Goal: Information Seeking & Learning: Understand process/instructions

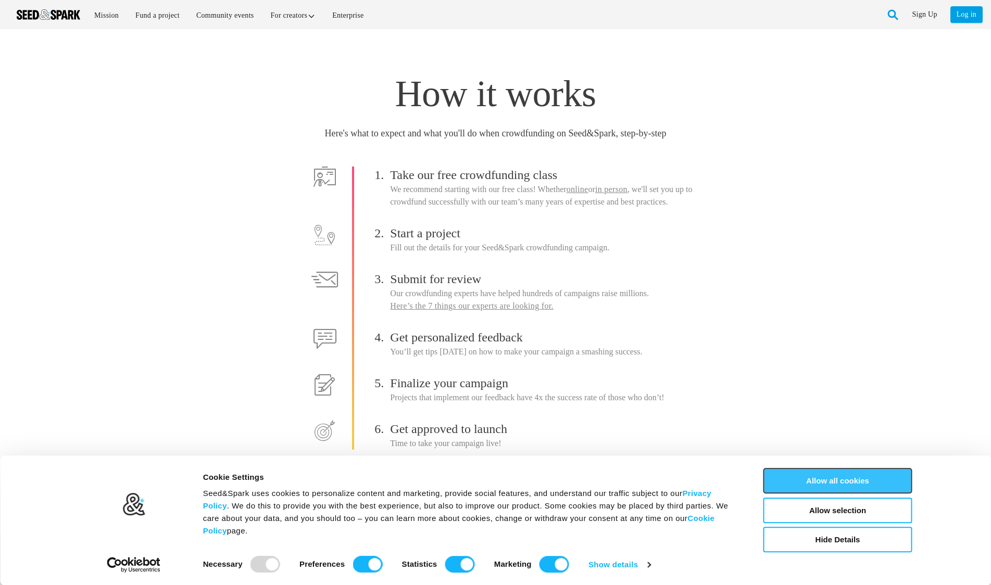
click at [822, 482] on button "Allow all cookies" at bounding box center [838, 481] width 149 height 26
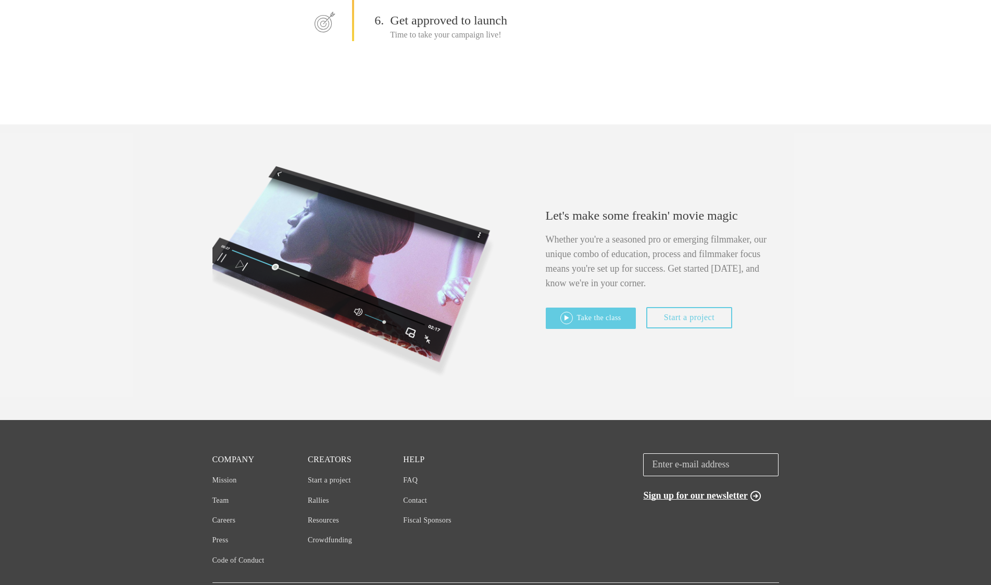
scroll to position [448, 0]
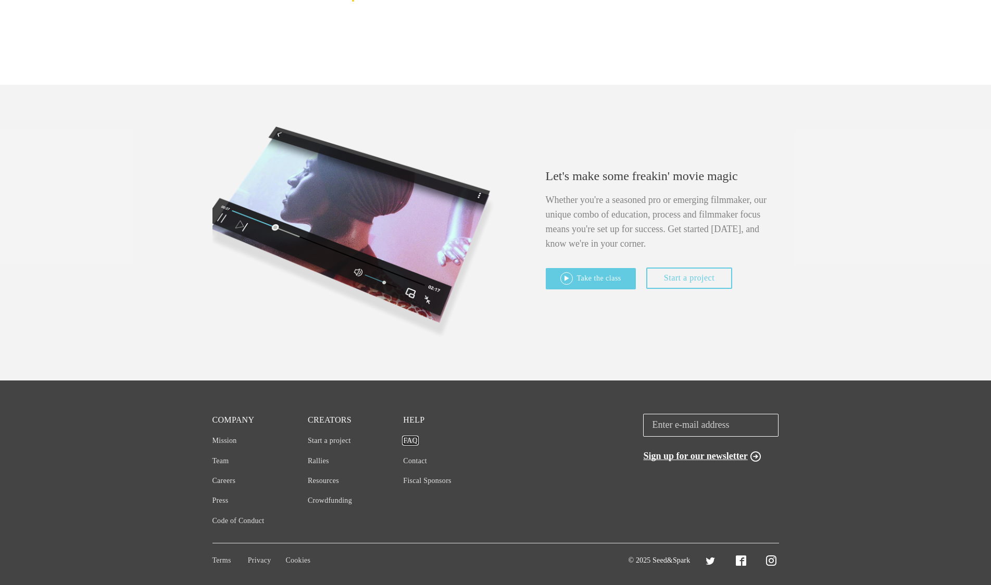
click at [409, 441] on link "FAQ" at bounding box center [410, 441] width 15 height 8
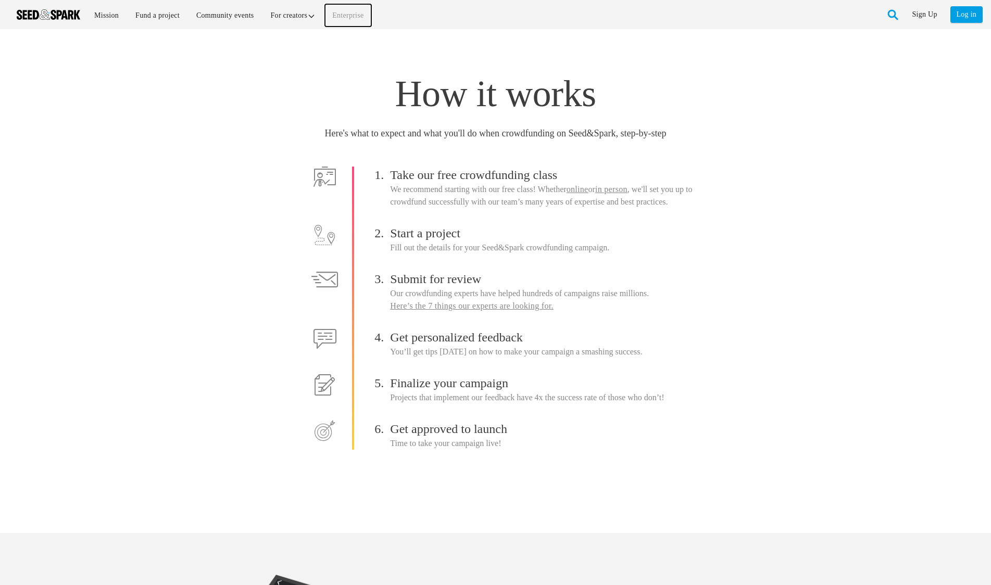
click at [351, 16] on link "Enterprise" at bounding box center [348, 15] width 46 height 22
click at [165, 16] on link "Fund a project" at bounding box center [157, 15] width 59 height 22
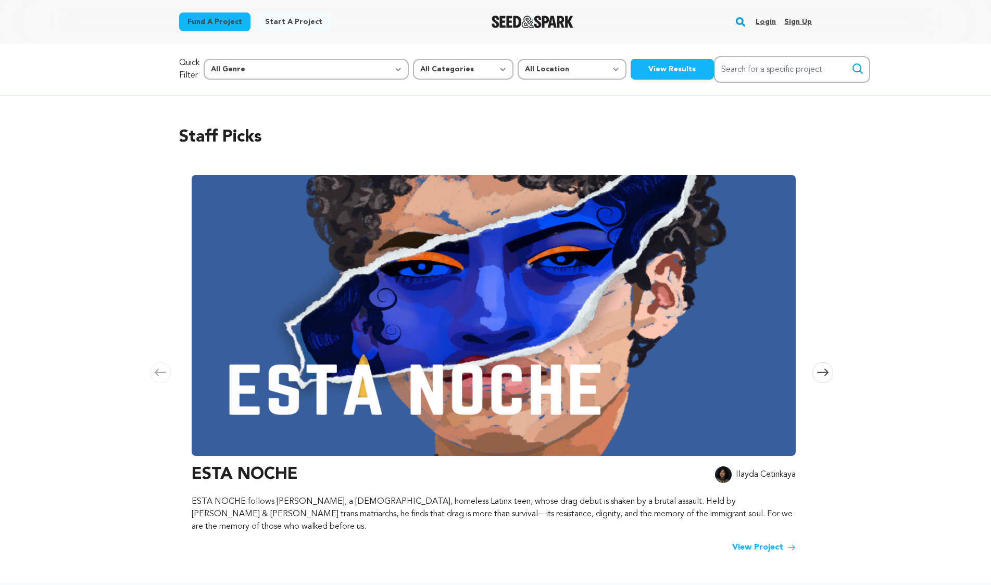
click at [290, 17] on link "Start a project" at bounding box center [294, 22] width 74 height 19
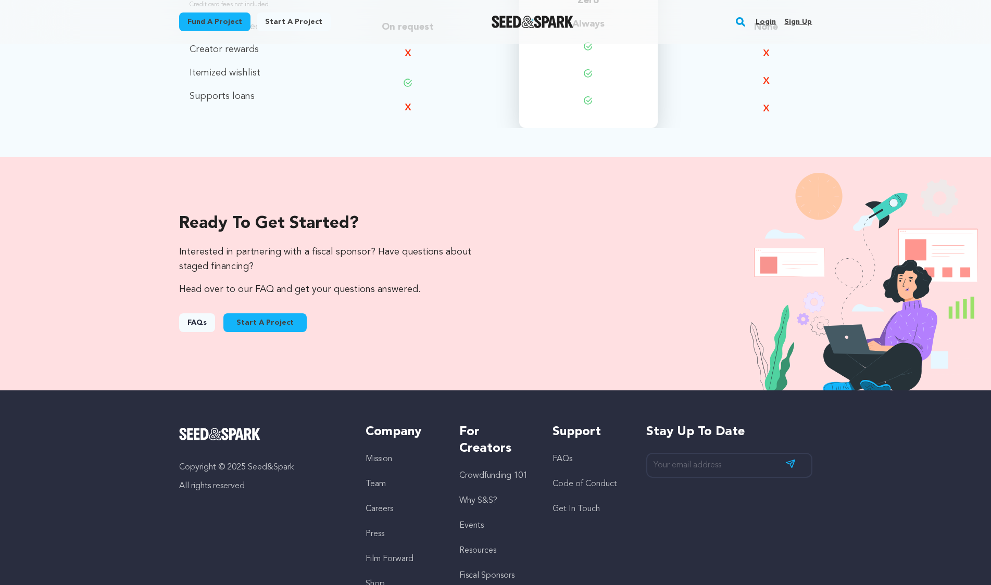
scroll to position [963, 0]
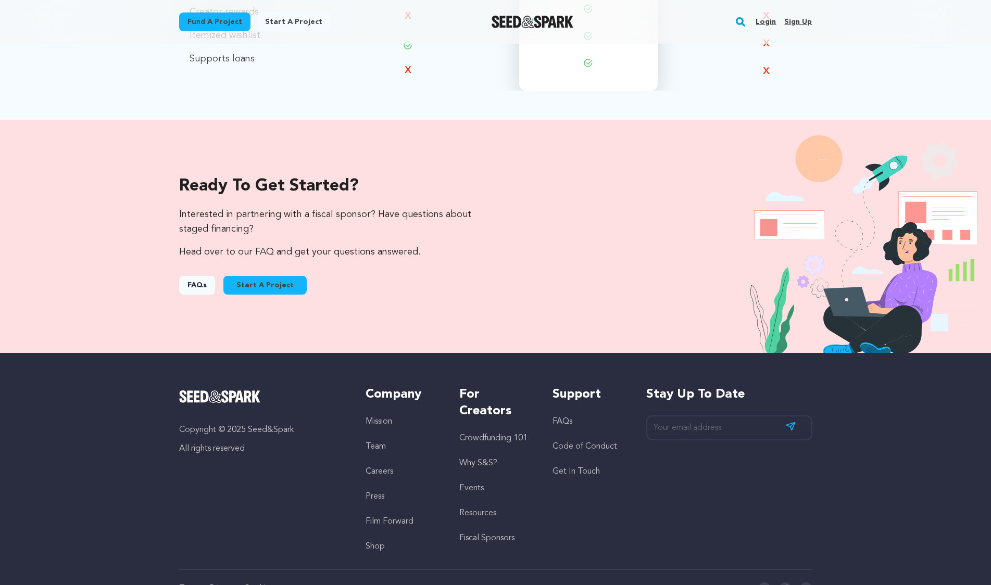
click at [565, 423] on link "FAQs" at bounding box center [563, 422] width 20 height 8
